Goal: Task Accomplishment & Management: Use online tool/utility

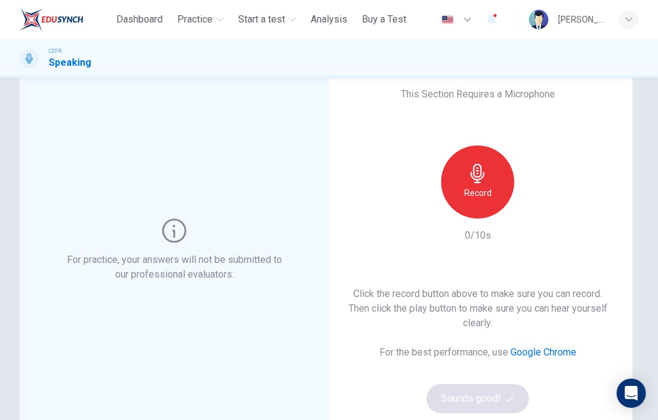
scroll to position [23, 0]
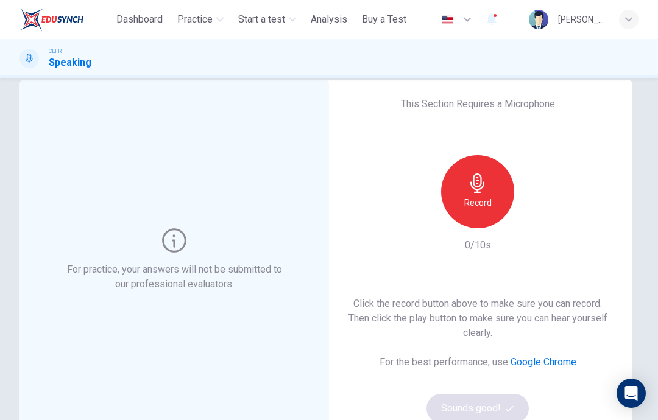
click at [488, 199] on h6 "Record" at bounding box center [477, 202] width 27 height 15
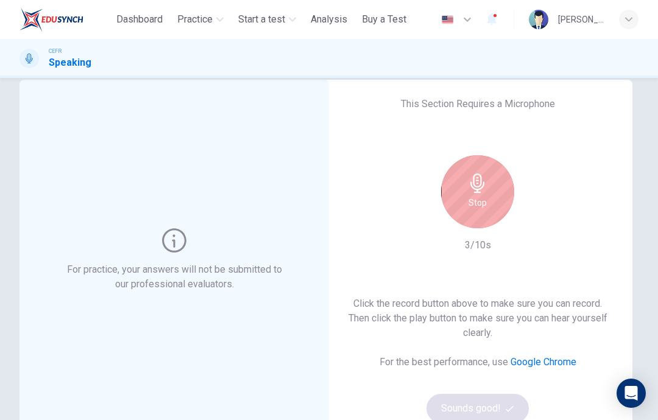
click at [483, 191] on icon "button" at bounding box center [477, 183] width 19 height 19
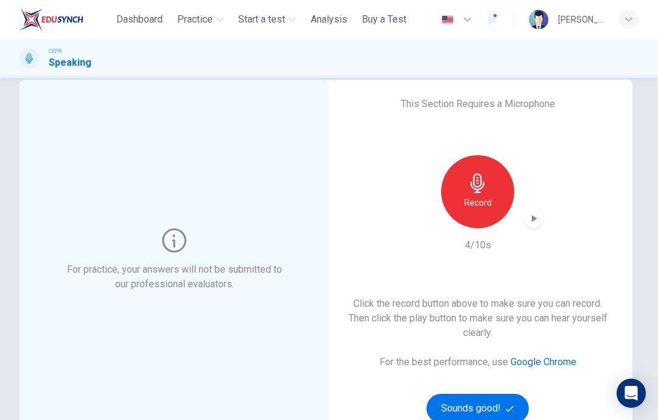
click at [531, 228] on div "button" at bounding box center [533, 218] width 19 height 19
click at [535, 220] on icon "button" at bounding box center [533, 218] width 9 height 9
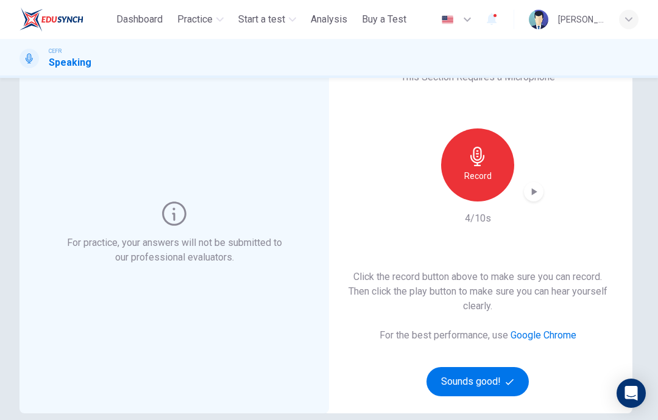
click at [494, 384] on button "Sounds good!" at bounding box center [477, 381] width 102 height 29
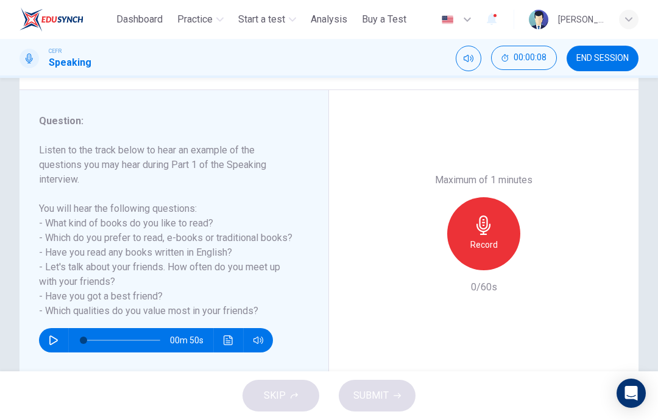
scroll to position [148, 0]
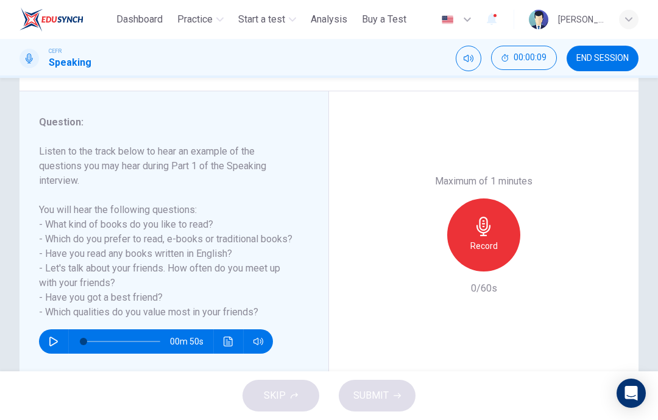
click at [54, 339] on icon "button" at bounding box center [54, 342] width 10 height 10
type input "*"
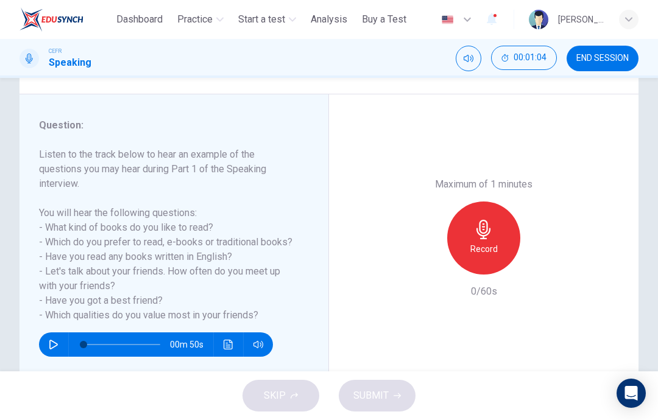
scroll to position [146, 0]
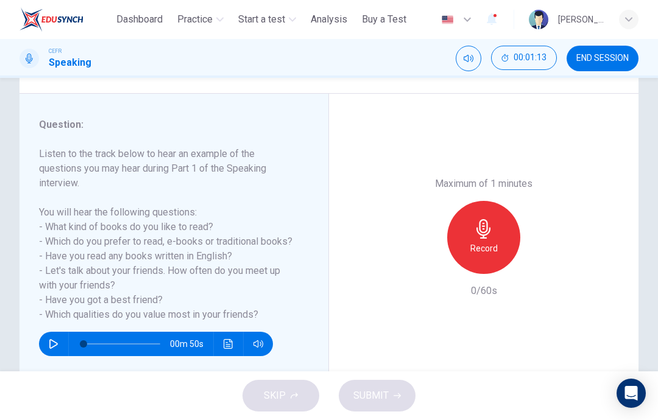
click at [494, 241] on h6 "Record" at bounding box center [483, 248] width 27 height 15
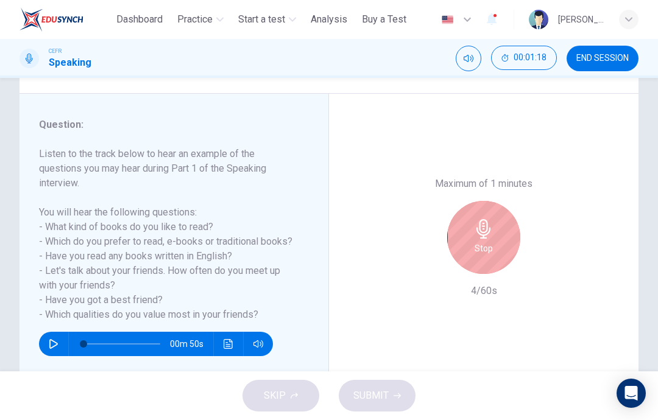
click at [488, 241] on h6 "Stop" at bounding box center [483, 248] width 18 height 15
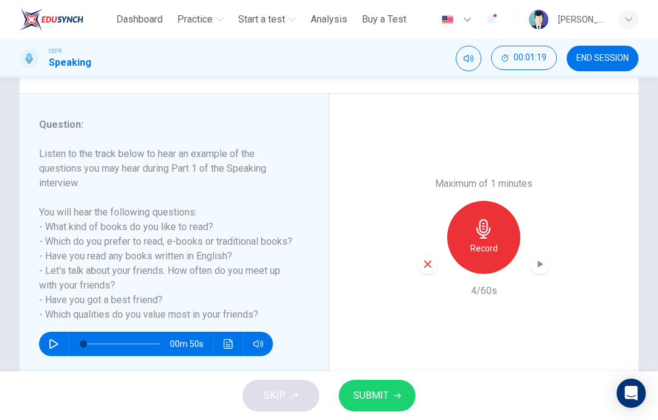
click at [429, 255] on div "button" at bounding box center [427, 264] width 19 height 19
click at [488, 201] on div "Record" at bounding box center [483, 237] width 73 height 73
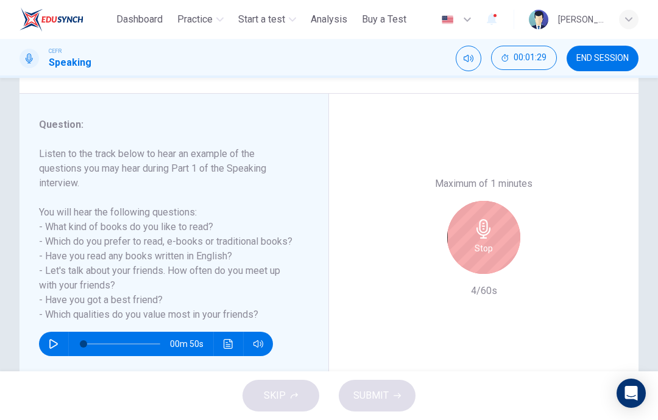
click at [505, 201] on div "Stop" at bounding box center [483, 237] width 73 height 73
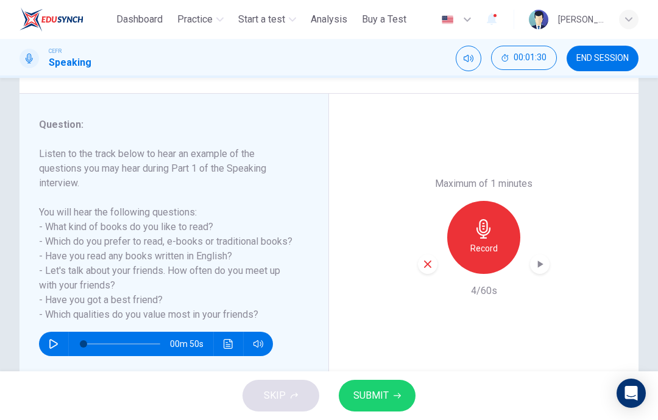
click at [431, 259] on icon "button" at bounding box center [427, 264] width 11 height 11
click at [492, 219] on icon "button" at bounding box center [483, 228] width 19 height 19
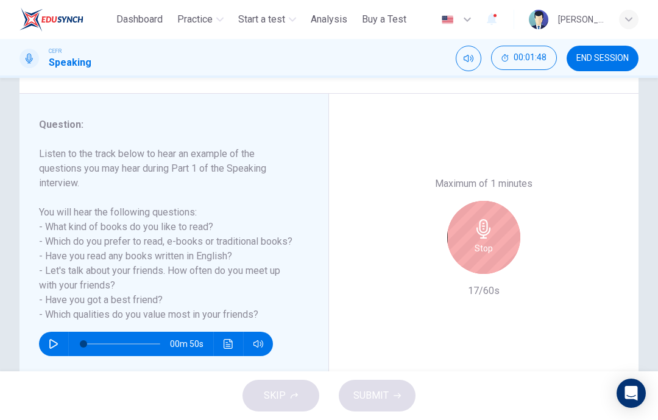
click at [504, 201] on div "Stop" at bounding box center [483, 237] width 73 height 73
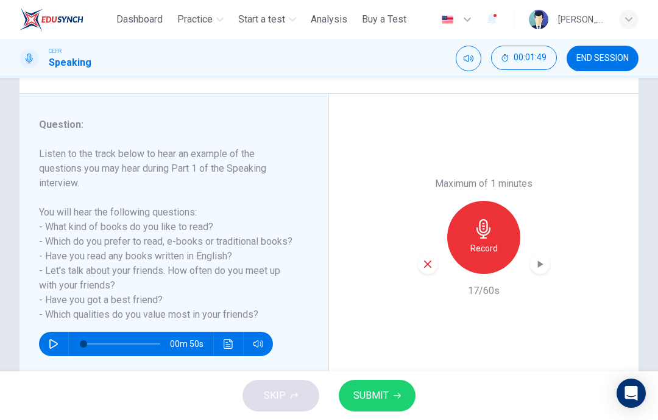
click at [432, 259] on icon "button" at bounding box center [427, 264] width 11 height 11
click at [493, 241] on h6 "Record" at bounding box center [483, 248] width 27 height 15
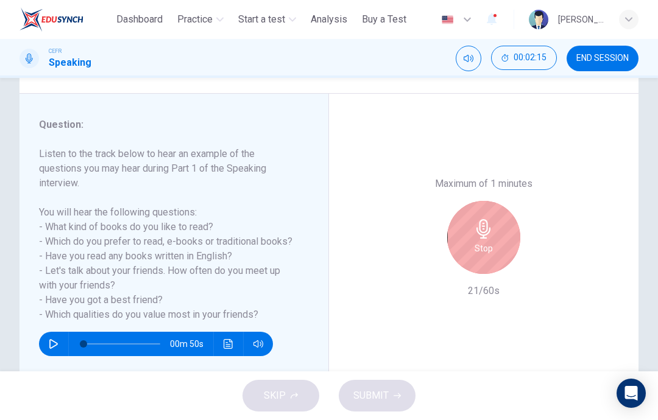
click at [488, 219] on icon "button" at bounding box center [483, 228] width 19 height 19
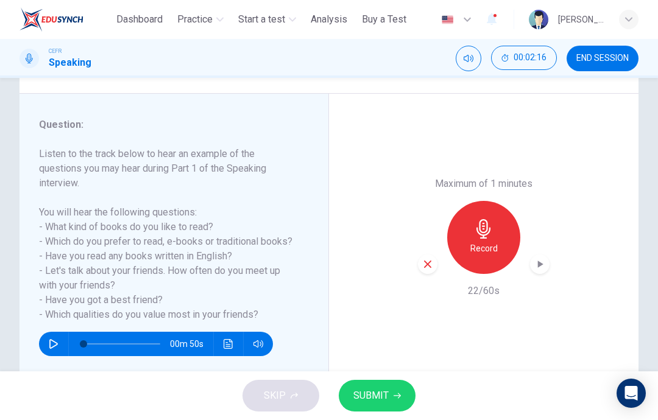
click at [430, 259] on icon "button" at bounding box center [427, 264] width 11 height 11
click at [491, 219] on icon "button" at bounding box center [483, 228] width 19 height 19
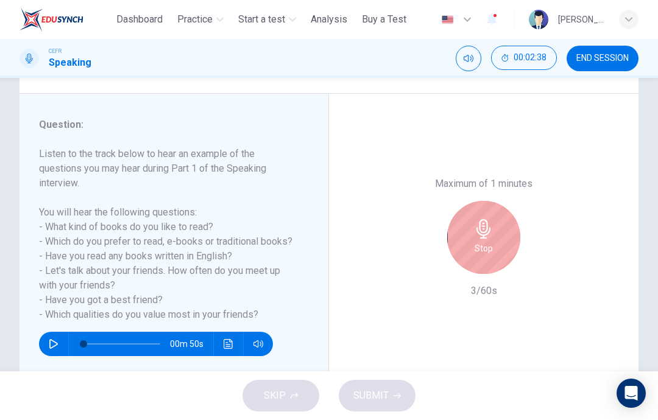
click at [511, 201] on div "Stop" at bounding box center [483, 237] width 73 height 73
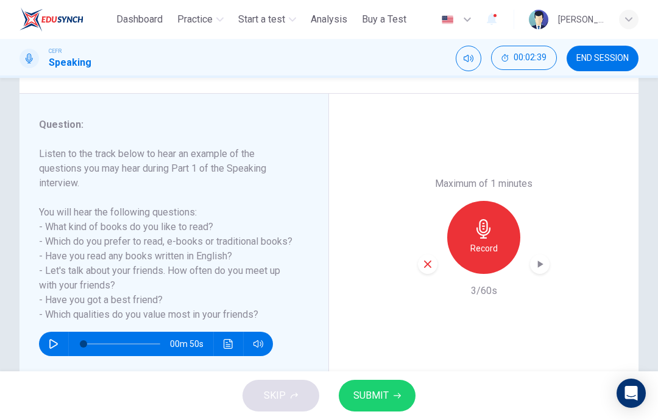
click at [432, 259] on icon "button" at bounding box center [427, 264] width 11 height 11
click at [488, 219] on icon "button" at bounding box center [483, 228] width 19 height 19
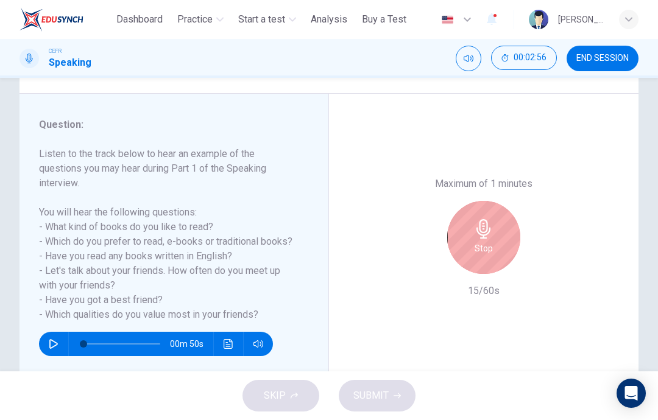
click at [474, 241] on h6 "Stop" at bounding box center [483, 248] width 18 height 15
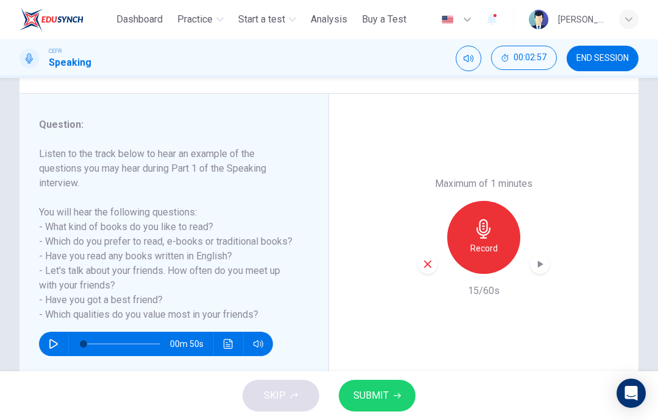
click at [437, 255] on div "button" at bounding box center [427, 264] width 19 height 19
click at [490, 201] on div "Record" at bounding box center [483, 237] width 73 height 73
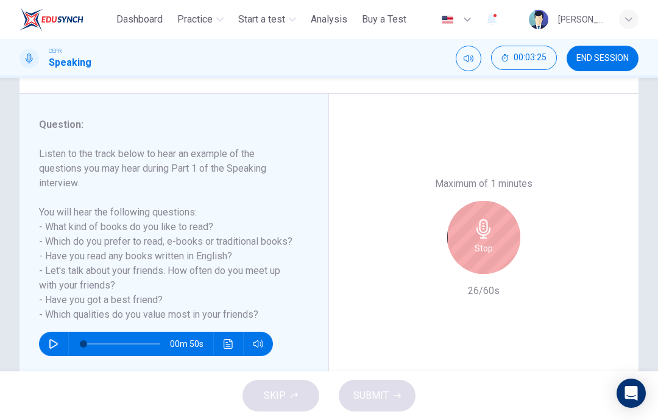
click at [481, 204] on div "Stop" at bounding box center [483, 237] width 73 height 73
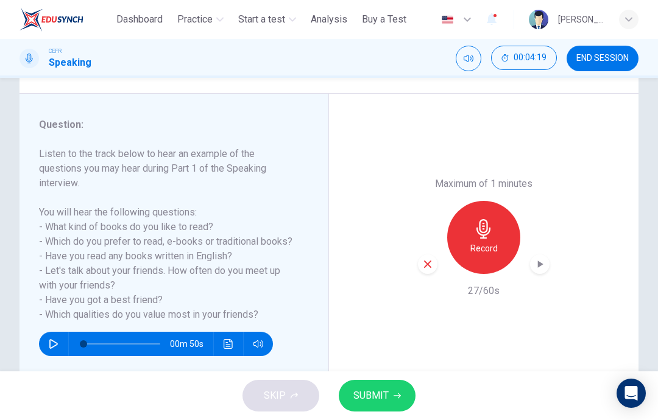
click at [426, 255] on div "button" at bounding box center [427, 264] width 19 height 19
click at [487, 241] on h6 "Record" at bounding box center [483, 248] width 27 height 15
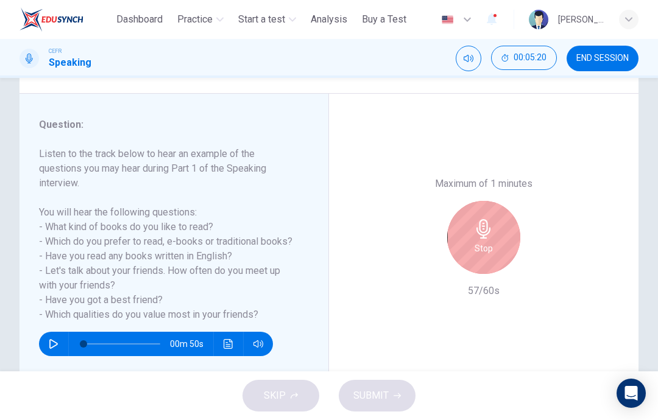
click at [490, 219] on icon "button" at bounding box center [483, 228] width 19 height 19
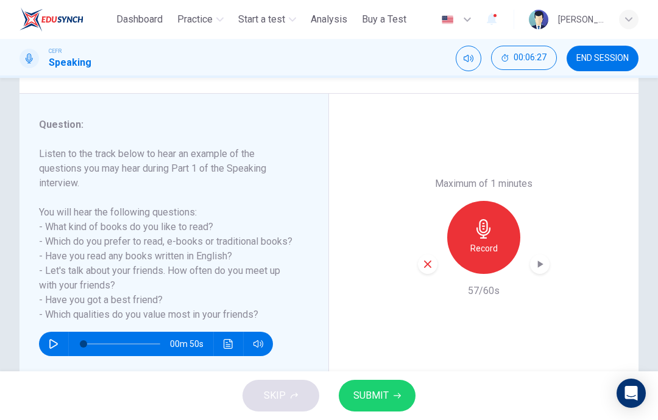
click at [429, 259] on icon "button" at bounding box center [427, 264] width 11 height 11
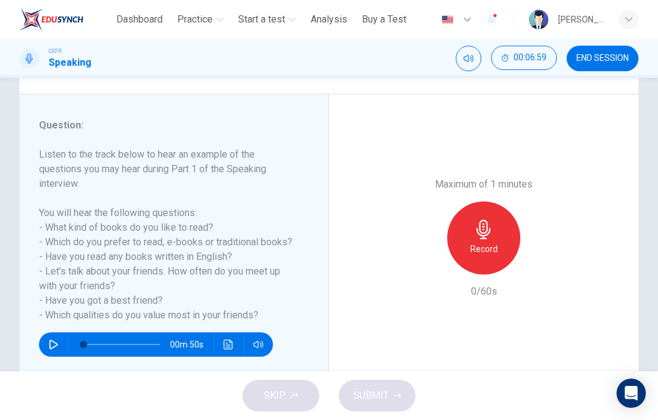
click at [492, 220] on icon "button" at bounding box center [483, 229] width 19 height 19
click at [432, 259] on icon "button" at bounding box center [427, 264] width 11 height 11
click at [497, 202] on div "Record" at bounding box center [483, 238] width 73 height 73
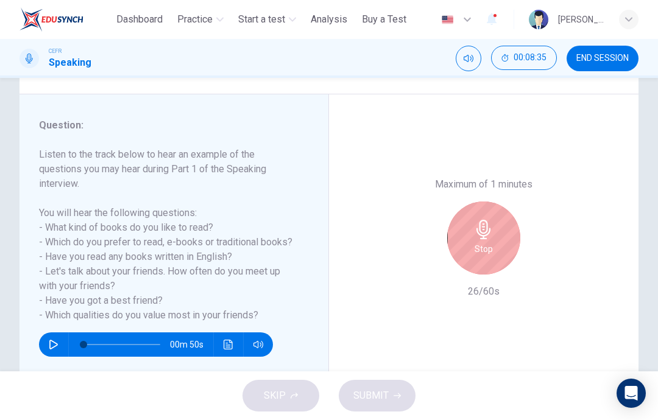
click at [487, 242] on h6 "Stop" at bounding box center [483, 249] width 18 height 15
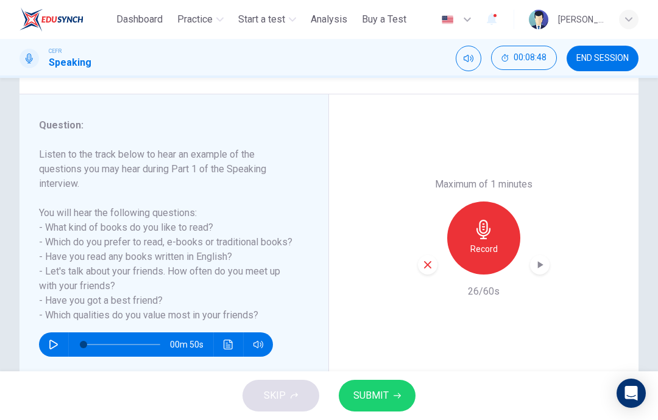
click at [425, 261] on icon "button" at bounding box center [427, 264] width 7 height 7
click at [476, 220] on icon "button" at bounding box center [483, 229] width 19 height 19
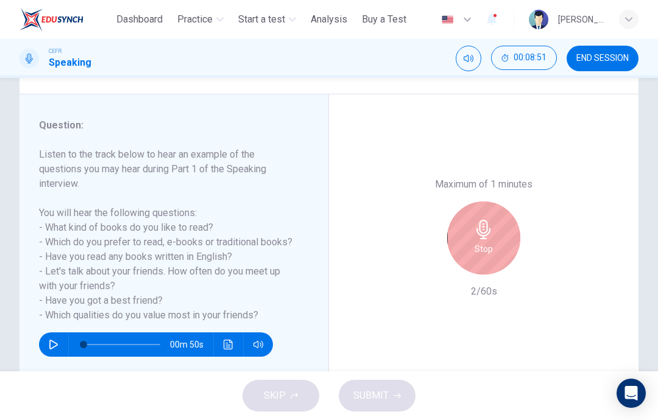
click at [487, 220] on icon "button" at bounding box center [483, 229] width 19 height 19
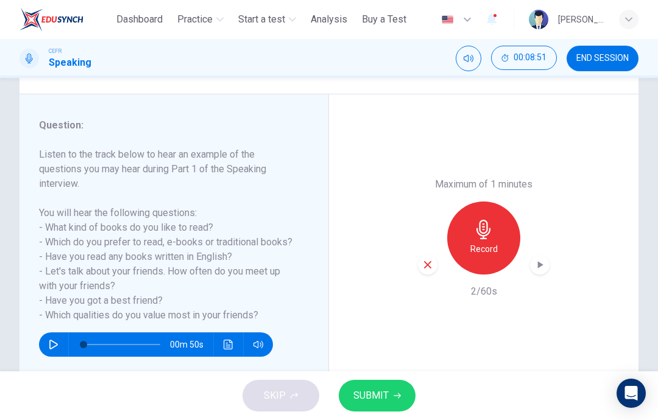
click at [430, 255] on div "button" at bounding box center [427, 264] width 19 height 19
click at [485, 242] on h6 "Record" at bounding box center [483, 249] width 27 height 15
click at [436, 255] on div "button" at bounding box center [427, 264] width 19 height 19
click at [491, 242] on h6 "Record" at bounding box center [483, 249] width 27 height 15
click at [541, 259] on icon "button" at bounding box center [539, 265] width 12 height 12
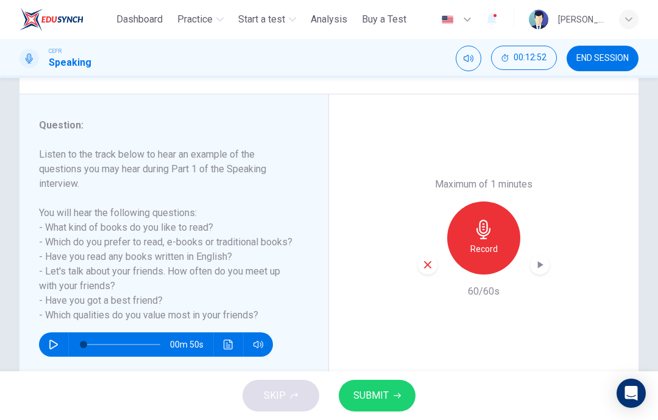
click at [431, 259] on icon "button" at bounding box center [427, 264] width 11 height 11
click at [490, 220] on icon "button" at bounding box center [483, 229] width 19 height 19
click at [541, 259] on icon "button" at bounding box center [539, 265] width 12 height 12
click at [387, 393] on span "SUBMIT" at bounding box center [370, 395] width 35 height 17
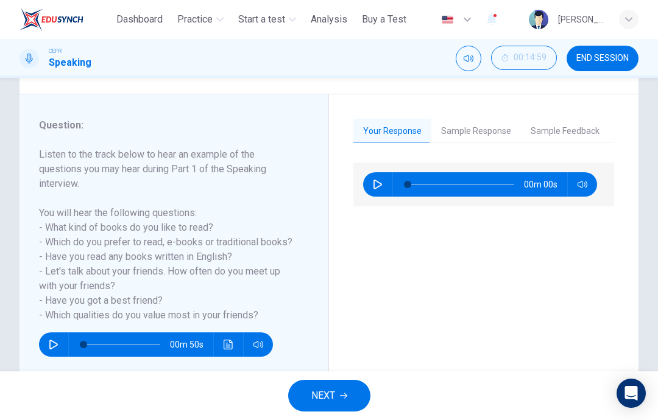
click at [474, 135] on button "Sample Response" at bounding box center [476, 132] width 90 height 26
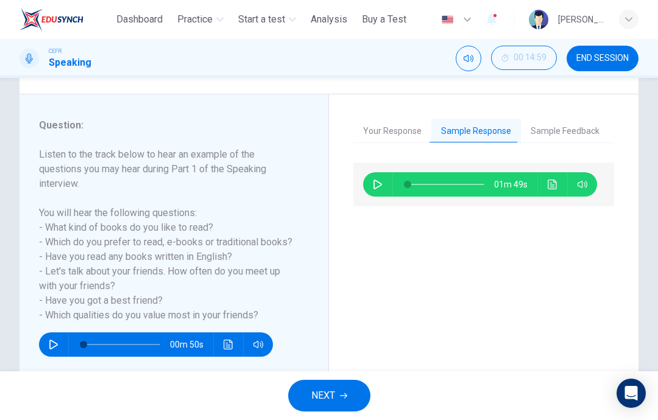
click at [381, 186] on icon "button" at bounding box center [377, 185] width 9 height 10
click at [573, 135] on button "Sample Feedback" at bounding box center [565, 132] width 88 height 26
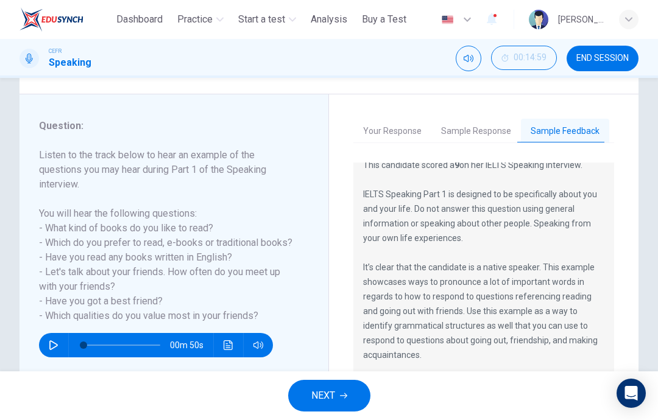
scroll to position [15, 0]
click at [487, 129] on button "Sample Response" at bounding box center [476, 132] width 90 height 26
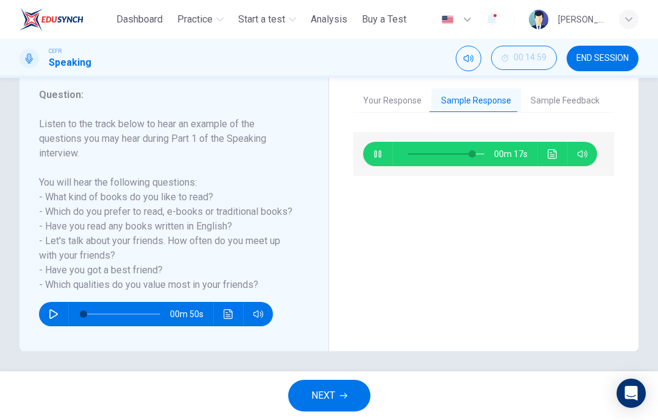
scroll to position [177, 0]
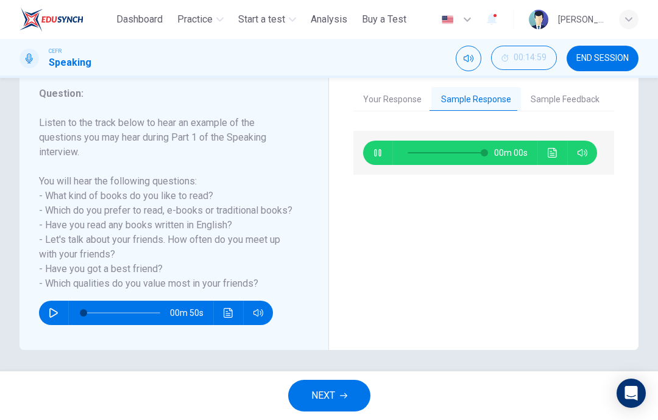
type input "*"
click at [348, 401] on button "NEXT" at bounding box center [329, 396] width 82 height 32
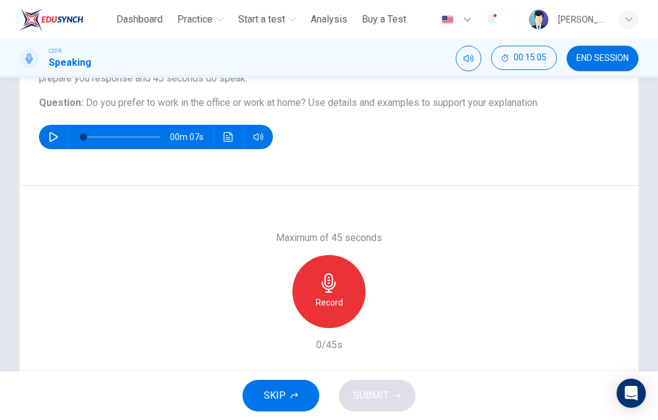
scroll to position [132, 0]
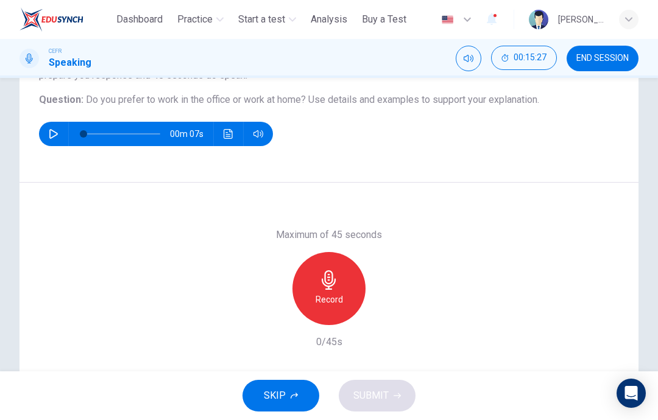
click at [54, 131] on icon "button" at bounding box center [53, 134] width 9 height 10
type input "*"
click at [333, 297] on h6 "Record" at bounding box center [328, 299] width 27 height 15
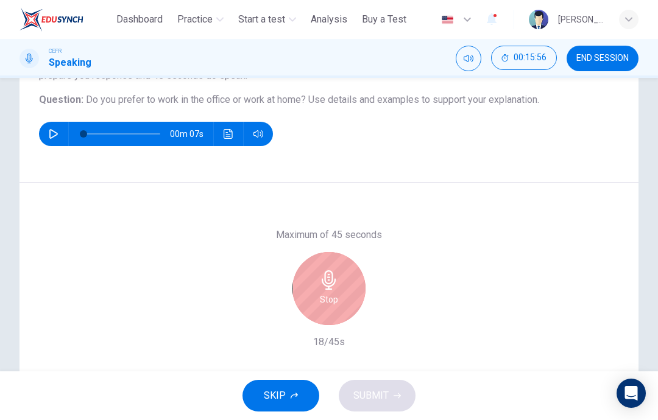
click at [346, 274] on div "Stop" at bounding box center [328, 288] width 73 height 73
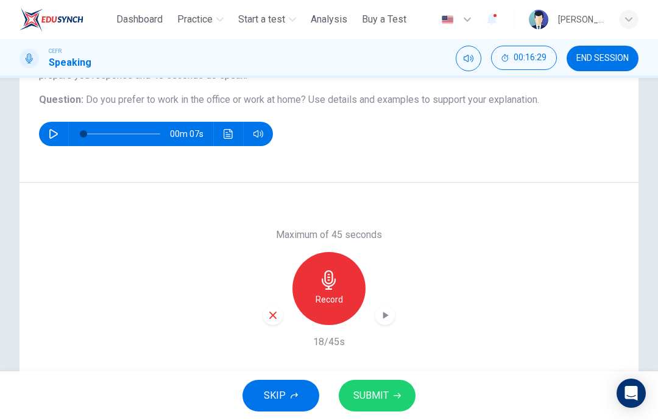
click at [287, 315] on div "Record" at bounding box center [329, 288] width 132 height 73
click at [278, 322] on div "button" at bounding box center [272, 315] width 19 height 19
click at [332, 291] on div "Record" at bounding box center [328, 288] width 73 height 73
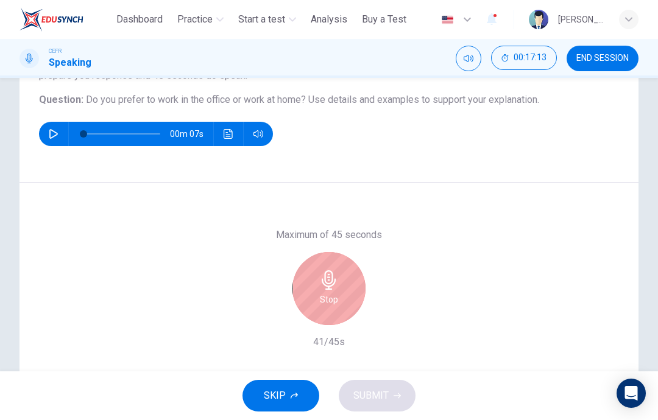
click at [341, 289] on div "Stop" at bounding box center [328, 288] width 73 height 73
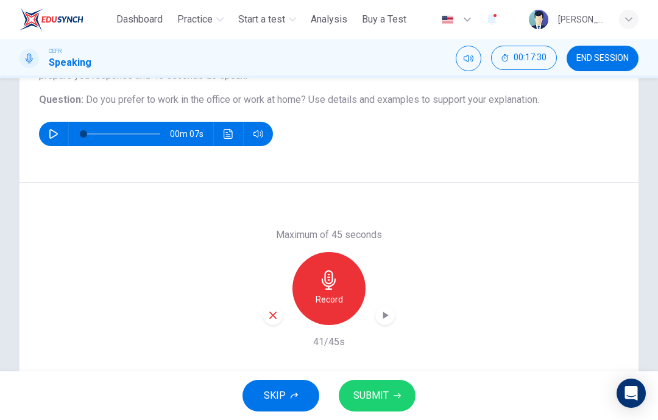
click at [272, 312] on icon "button" at bounding box center [272, 315] width 11 height 11
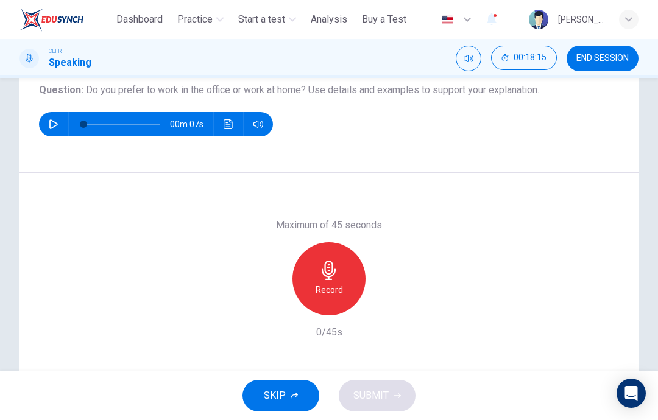
scroll to position [138, 0]
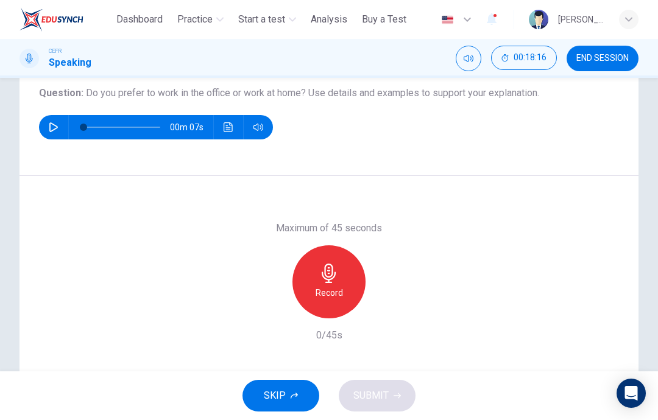
click at [345, 286] on div "Record" at bounding box center [328, 281] width 73 height 73
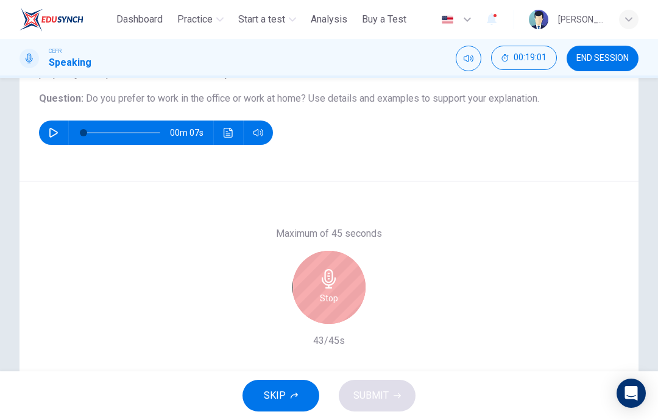
scroll to position [131, 0]
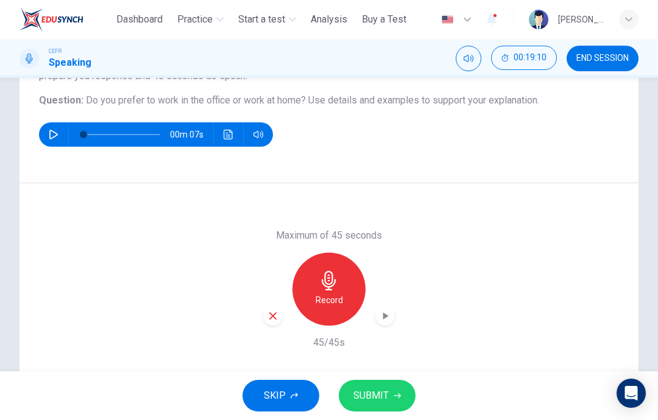
click at [280, 317] on div "button" at bounding box center [272, 315] width 19 height 19
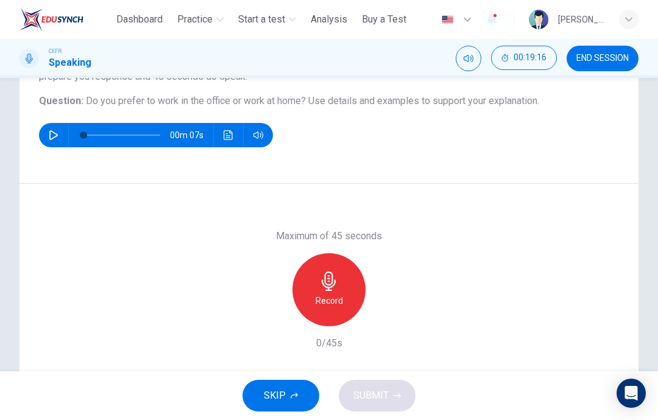
scroll to position [128, 0]
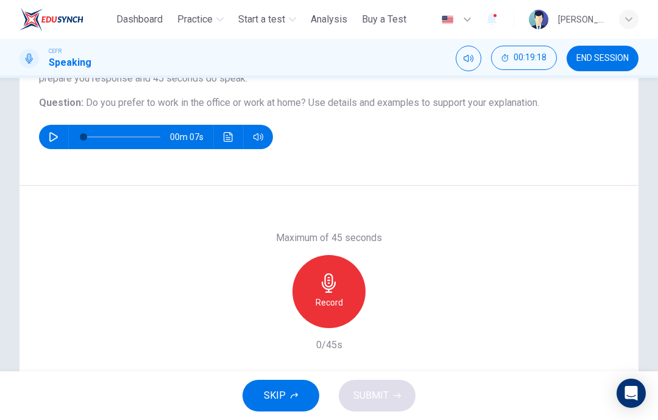
click at [333, 287] on icon "button" at bounding box center [329, 282] width 14 height 19
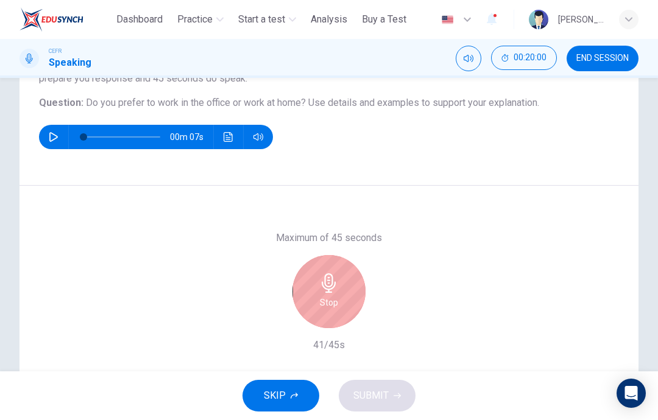
click at [331, 283] on icon "button" at bounding box center [328, 282] width 19 height 19
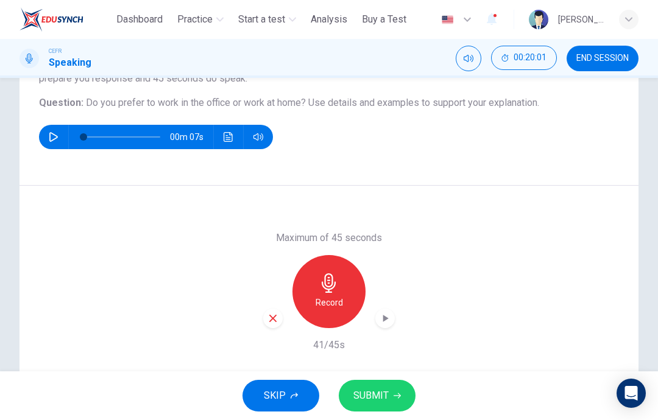
click at [386, 322] on icon "button" at bounding box center [385, 318] width 12 height 12
click at [390, 393] on button "SUBMIT" at bounding box center [377, 396] width 77 height 32
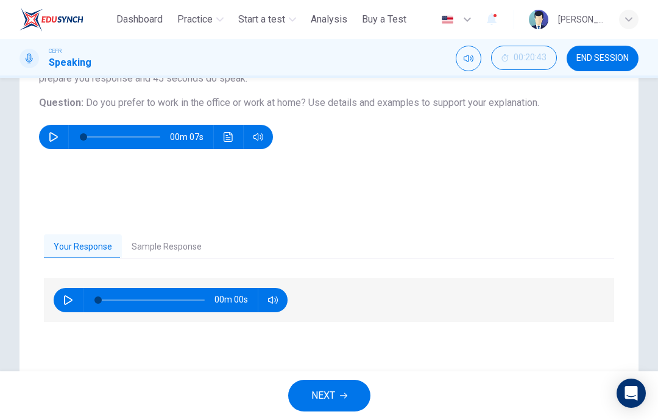
click at [175, 242] on button "Sample Response" at bounding box center [167, 247] width 90 height 26
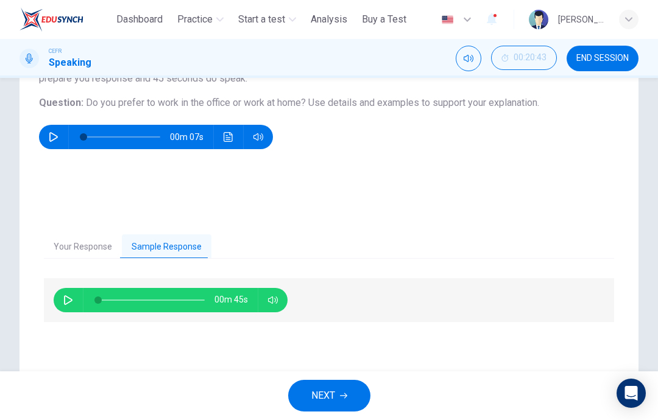
click at [72, 303] on icon "button" at bounding box center [68, 300] width 10 height 10
click at [62, 295] on button "button" at bounding box center [67, 300] width 19 height 24
click at [67, 297] on icon "button" at bounding box center [68, 300] width 7 height 7
type input "**"
click at [335, 394] on span "NEXT" at bounding box center [323, 395] width 24 height 17
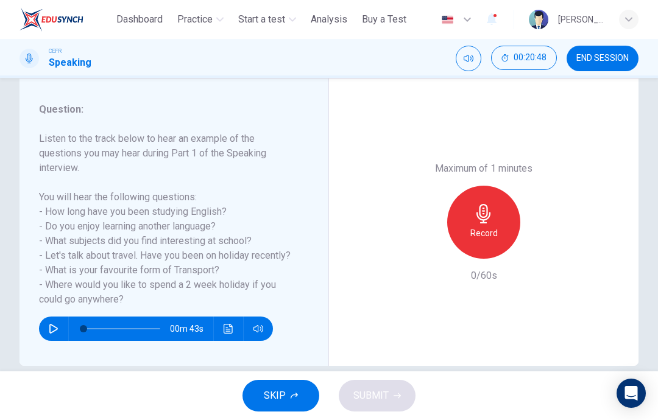
scroll to position [164, 0]
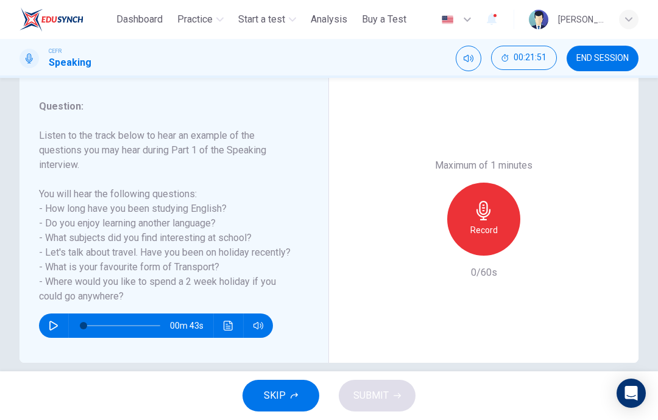
click at [483, 201] on icon "button" at bounding box center [483, 210] width 14 height 19
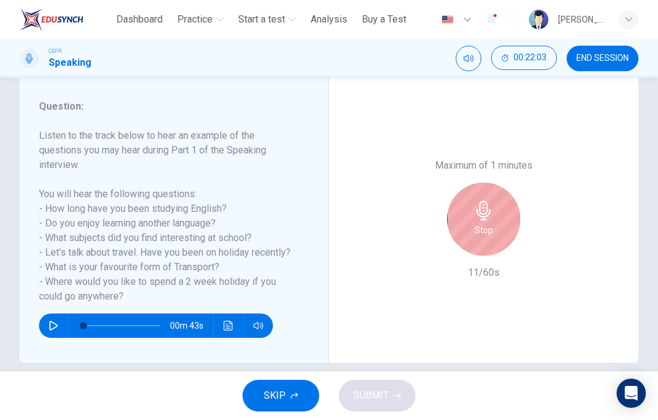
click at [495, 183] on div "Stop" at bounding box center [483, 219] width 73 height 73
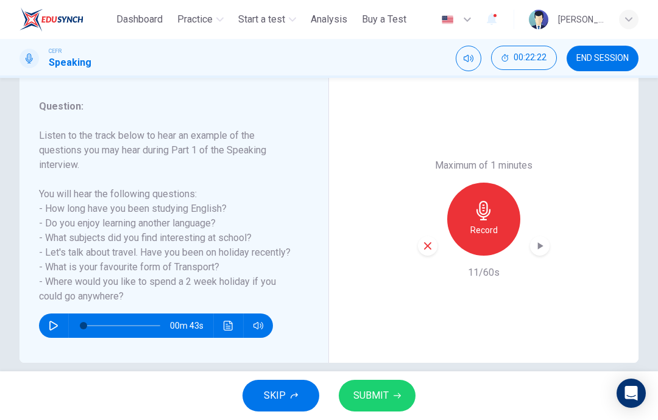
click at [430, 242] on icon "button" at bounding box center [427, 245] width 7 height 7
click at [486, 201] on icon "button" at bounding box center [483, 210] width 19 height 19
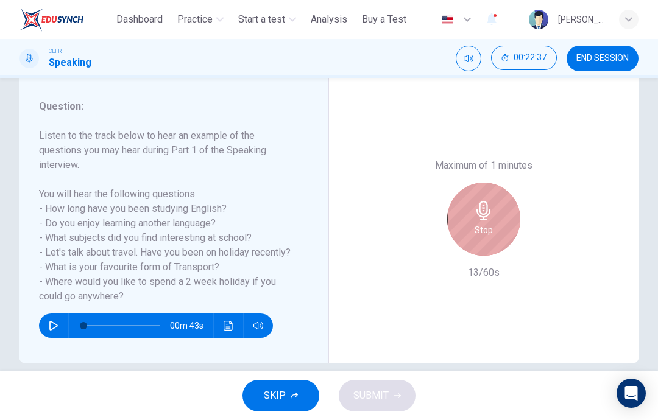
click at [507, 183] on div "Stop" at bounding box center [483, 219] width 73 height 73
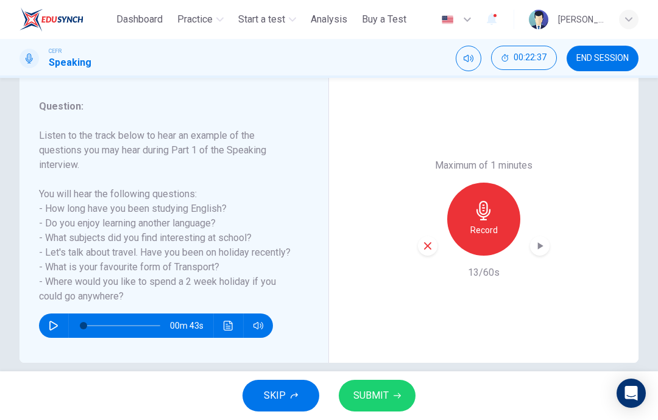
click at [428, 242] on icon "button" at bounding box center [427, 245] width 7 height 7
click at [484, 201] on icon "button" at bounding box center [483, 210] width 14 height 19
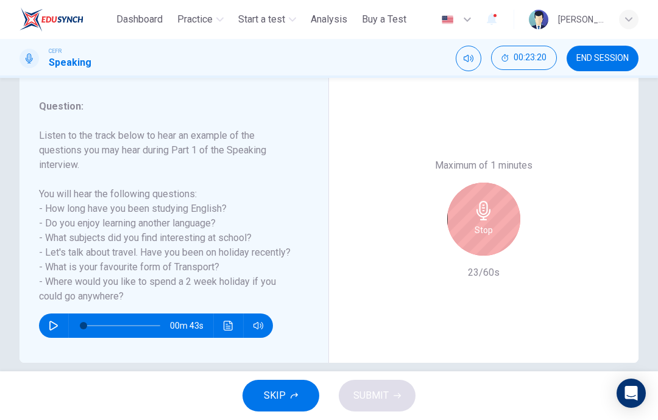
click at [485, 223] on h6 "Stop" at bounding box center [483, 230] width 18 height 15
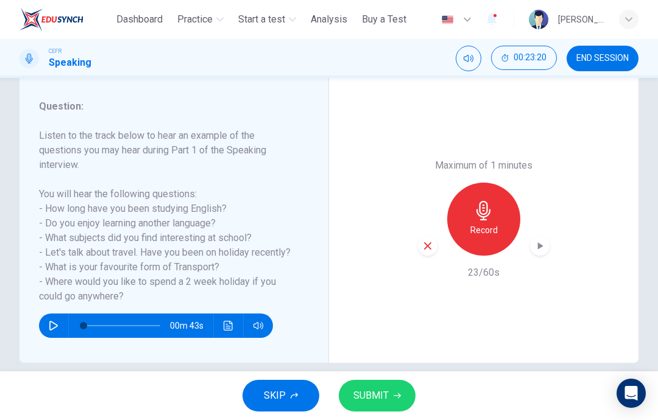
click at [429, 241] on icon "button" at bounding box center [427, 246] width 11 height 11
click at [489, 223] on h6 "Record" at bounding box center [483, 230] width 27 height 15
click at [432, 241] on icon "button" at bounding box center [427, 246] width 11 height 11
click at [482, 183] on div "Record" at bounding box center [483, 219] width 73 height 73
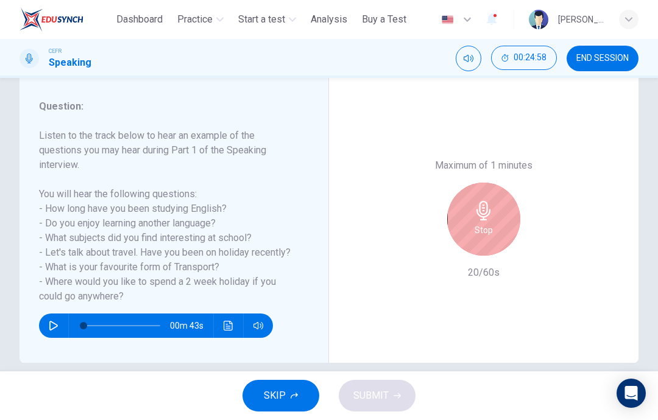
click at [499, 183] on div "Stop" at bounding box center [483, 219] width 73 height 73
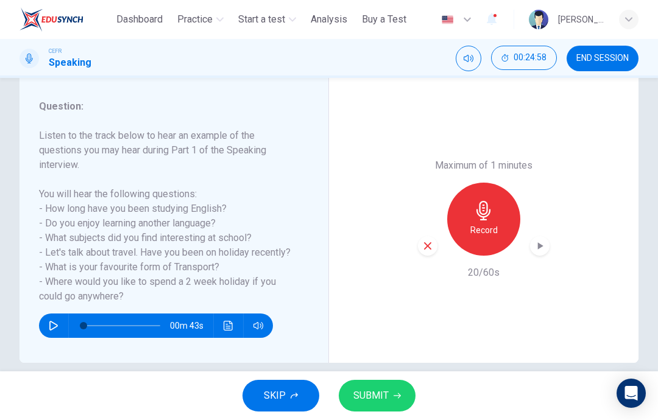
click at [426, 242] on icon "button" at bounding box center [427, 245] width 7 height 7
click at [486, 223] on h6 "Record" at bounding box center [483, 230] width 27 height 15
click at [433, 236] on div "button" at bounding box center [427, 245] width 19 height 19
click at [496, 183] on div "Record" at bounding box center [483, 219] width 73 height 73
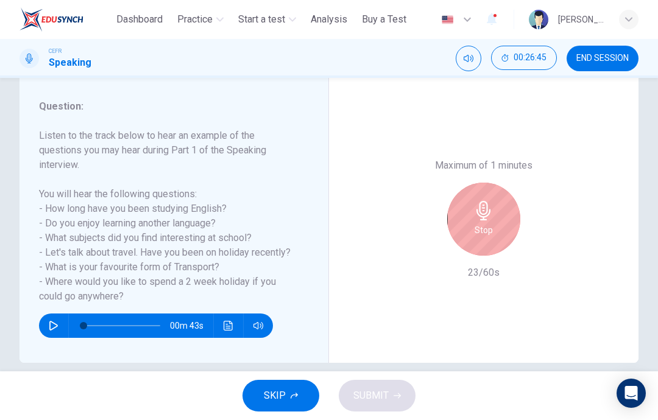
click at [493, 183] on div "Stop" at bounding box center [483, 219] width 73 height 73
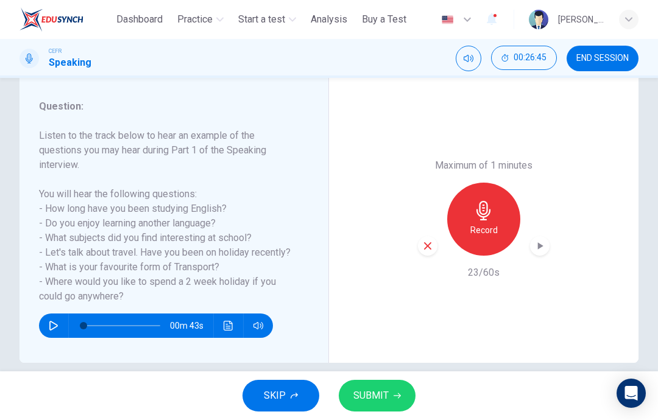
click at [422, 241] on icon "button" at bounding box center [427, 246] width 11 height 11
click at [482, 201] on icon "button" at bounding box center [483, 210] width 19 height 19
click at [536, 236] on div "button" at bounding box center [539, 245] width 19 height 19
click at [396, 395] on icon "button" at bounding box center [396, 395] width 7 height 7
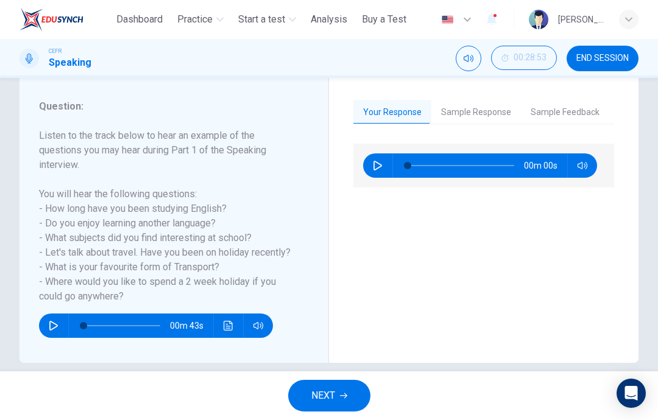
click at [484, 118] on button "Sample Response" at bounding box center [476, 113] width 90 height 26
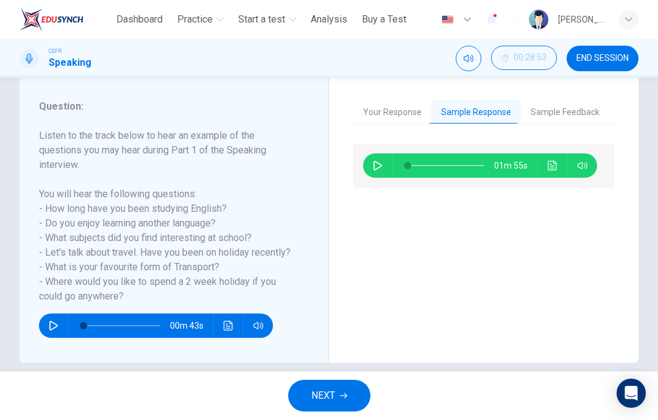
click at [385, 171] on button "button" at bounding box center [377, 165] width 19 height 24
type input "**"
click at [565, 113] on button "Sample Feedback" at bounding box center [565, 113] width 88 height 26
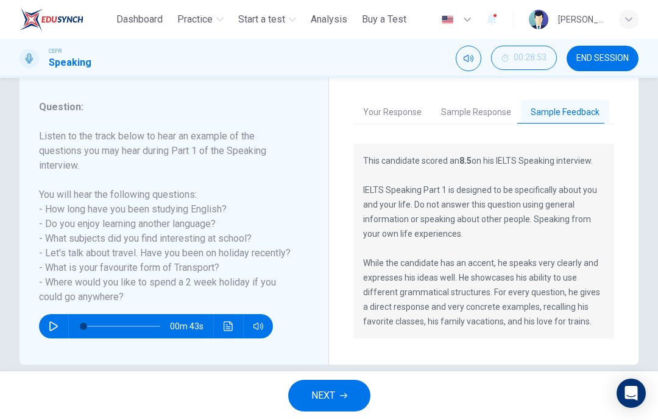
click at [339, 399] on button "NEXT" at bounding box center [329, 396] width 82 height 32
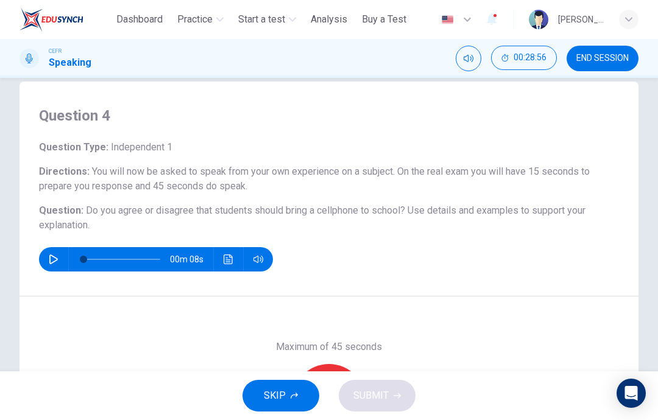
scroll to position [10, 0]
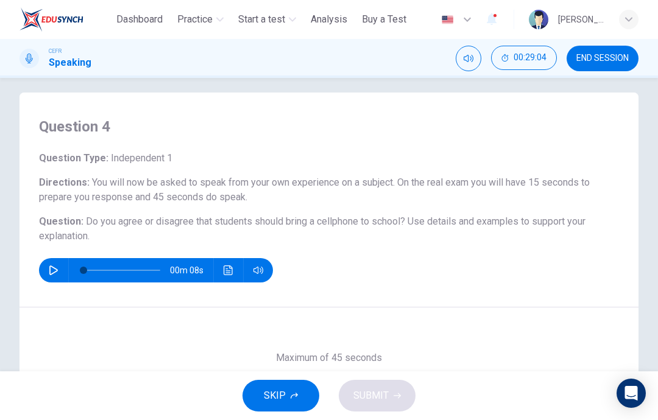
click at [592, 62] on span "END SESSION" at bounding box center [602, 59] width 52 height 10
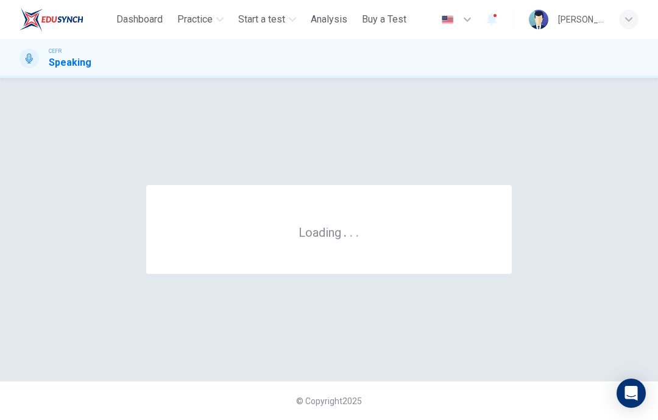
scroll to position [0, 0]
